Goal: Find specific page/section: Find specific page/section

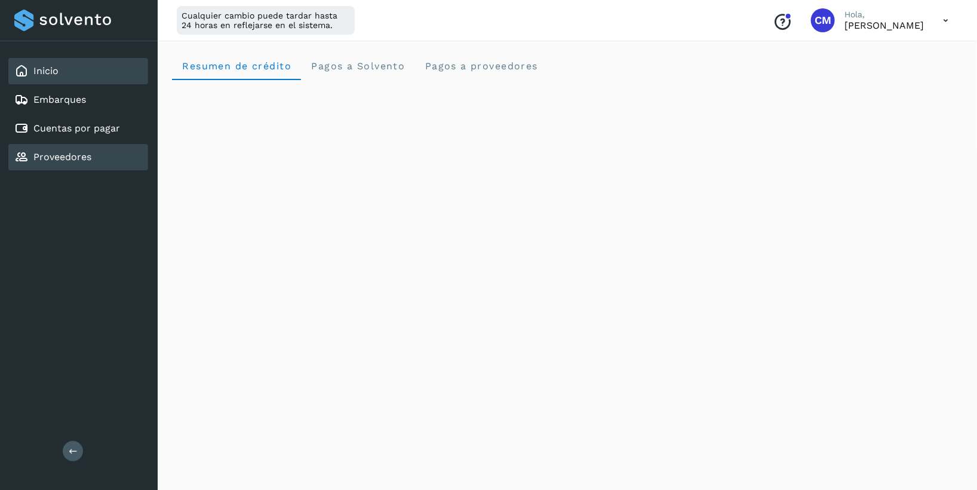
click at [75, 161] on link "Proveedores" at bounding box center [62, 156] width 58 height 11
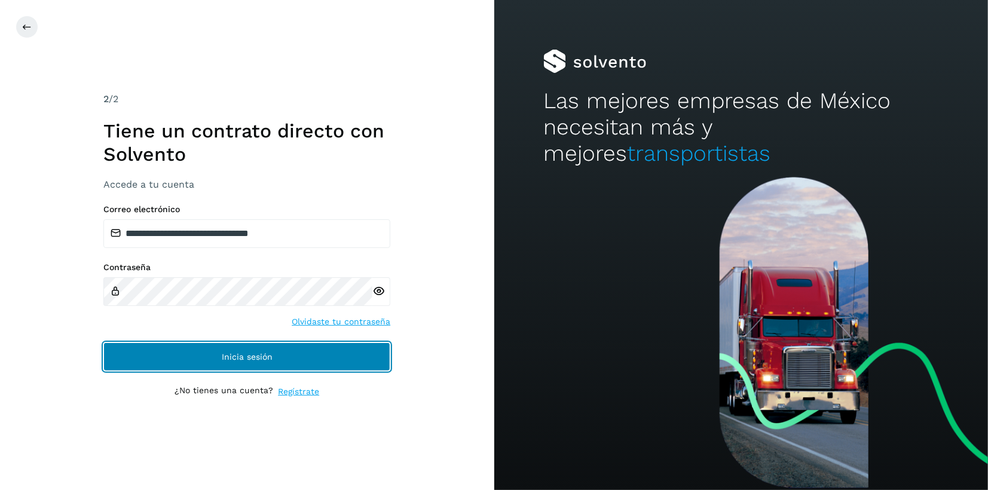
click at [235, 356] on span "Inicia sesión" at bounding box center [247, 357] width 51 height 8
